Goal: Task Accomplishment & Management: Manage account settings

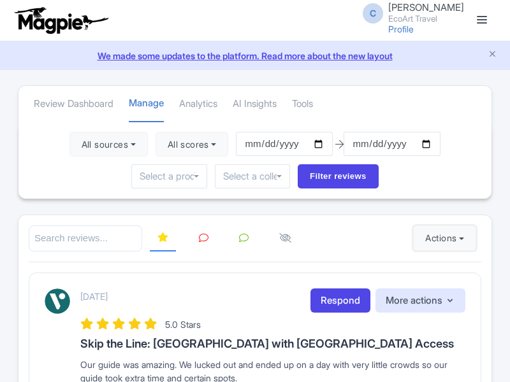
click at [442, 238] on button "Actions" at bounding box center [444, 238] width 63 height 25
click at [0, 0] on link "Import new reviews" at bounding box center [0, 0] width 0 height 0
